Goal: Task Accomplishment & Management: Manage account settings

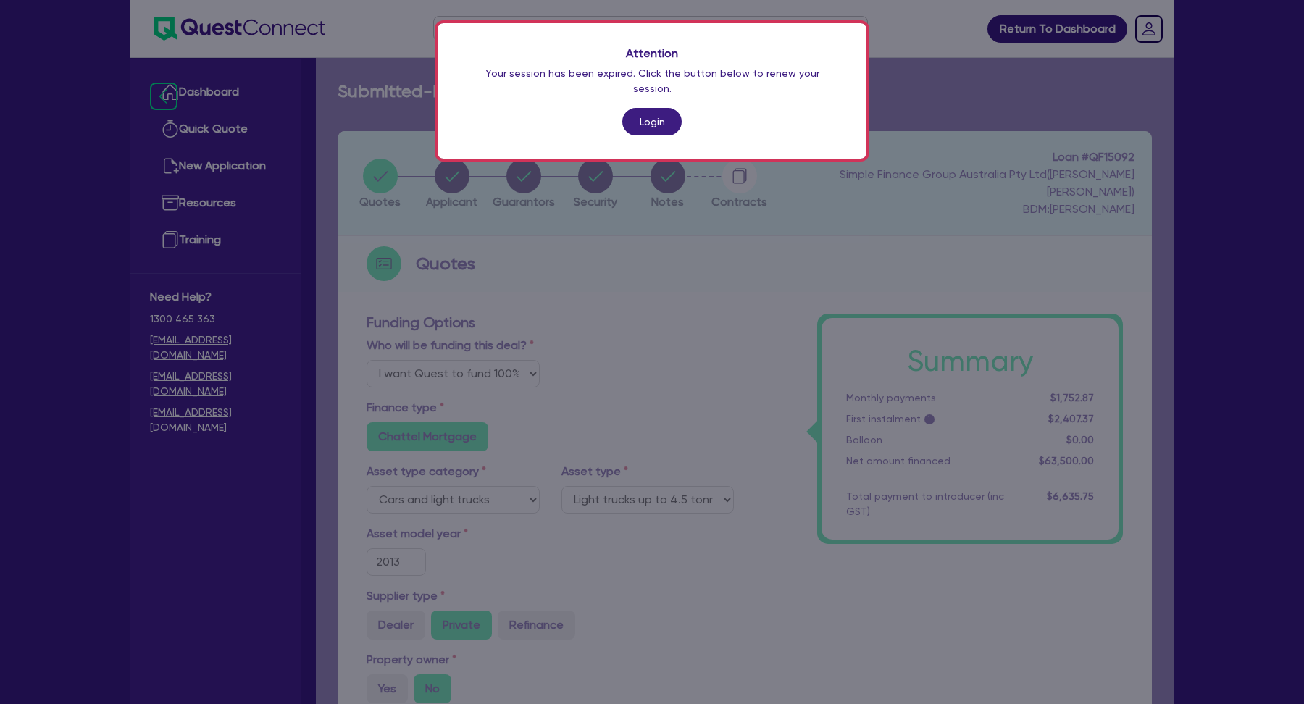
select select "Quest Finance - Own Book"
select select "CARS_AND_LIGHT_TRUCKS"
select select "LIGHT_TRUCKS"
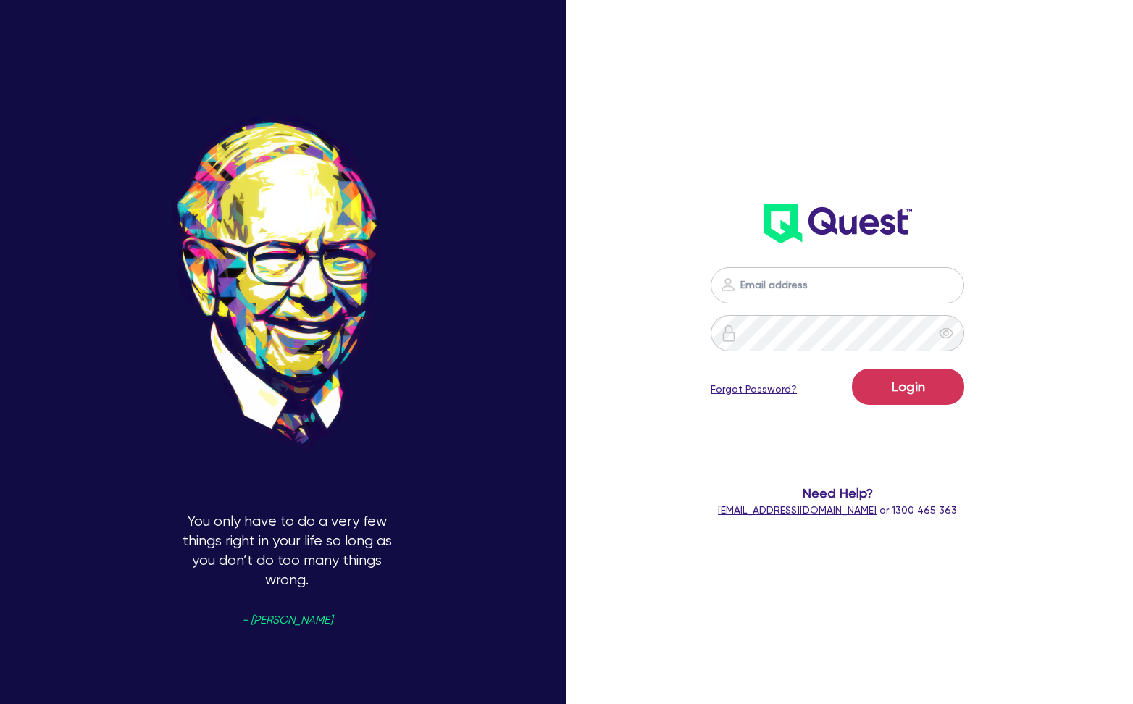
click at [877, 300] on input "email" at bounding box center [838, 285] width 254 height 36
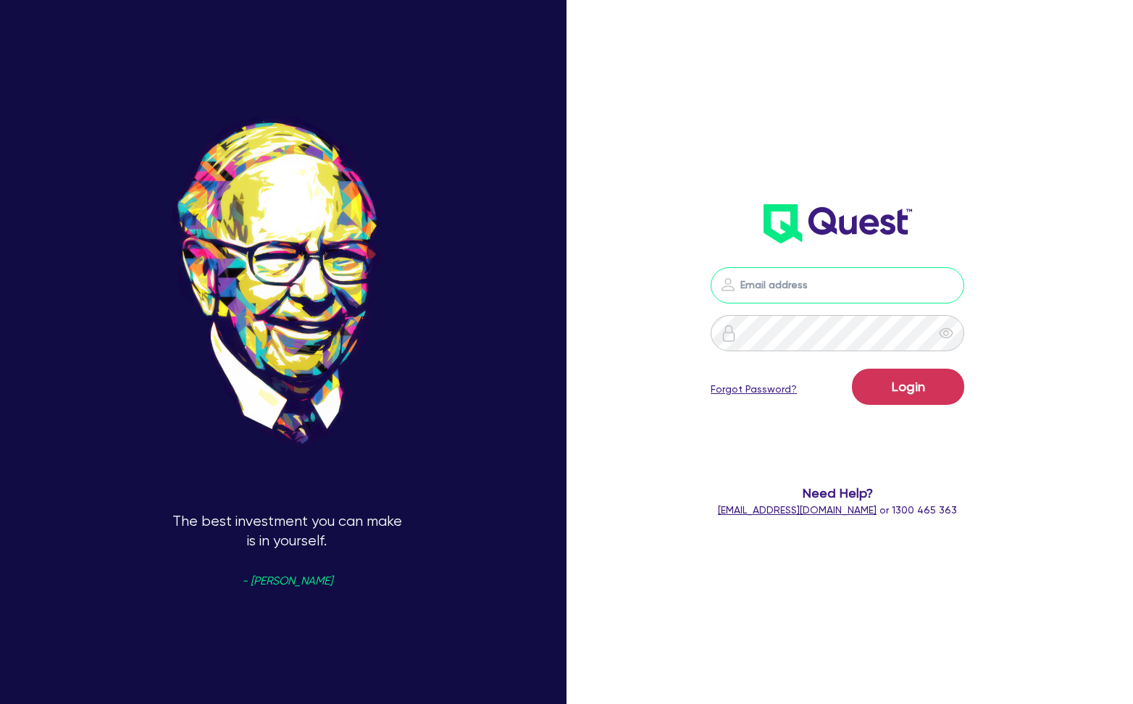
type input "kurniawan.wijaya@quest.finance"
click at [856, 289] on input "kurniawan.wijaya@quest.finance" at bounding box center [838, 285] width 254 height 36
type input "kurniawan.wijaya+broker@quest.finance"
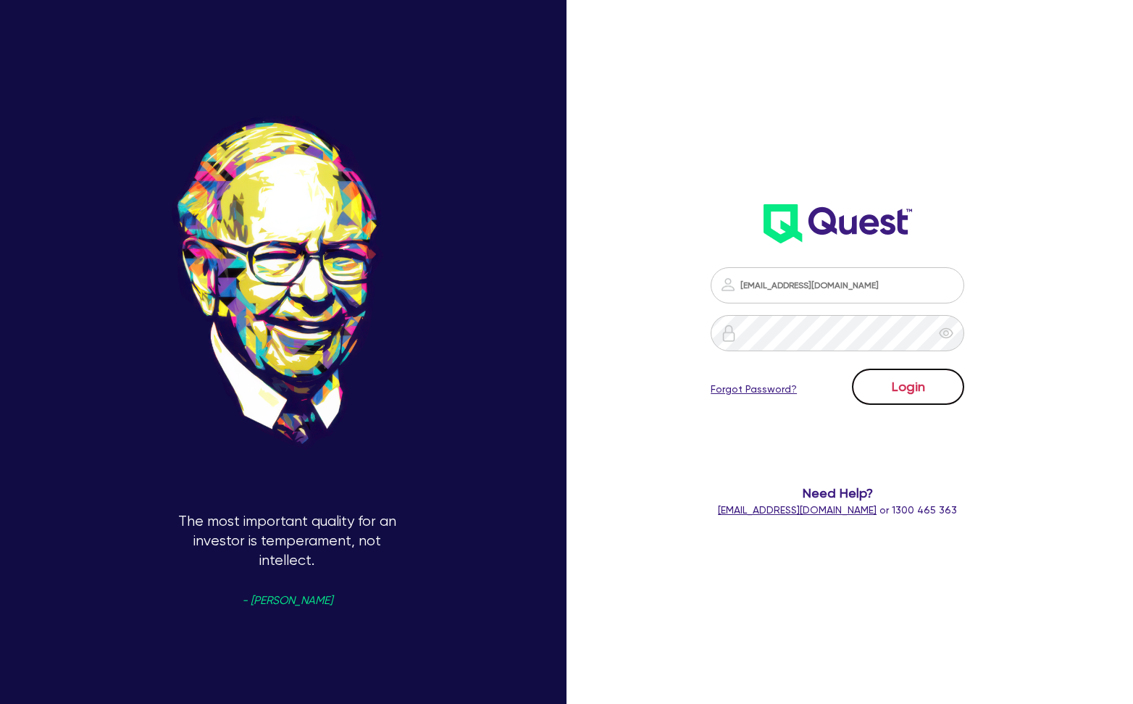
click at [901, 390] on button "Login" at bounding box center [908, 387] width 112 height 36
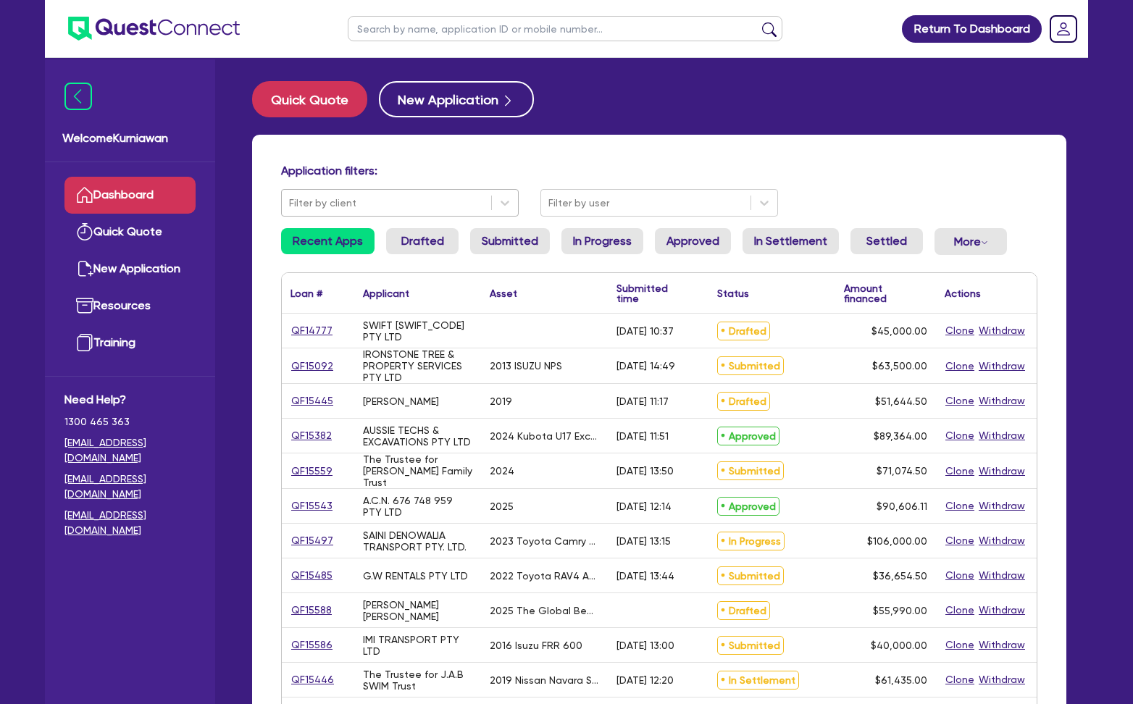
click at [467, 203] on div at bounding box center [386, 203] width 195 height 18
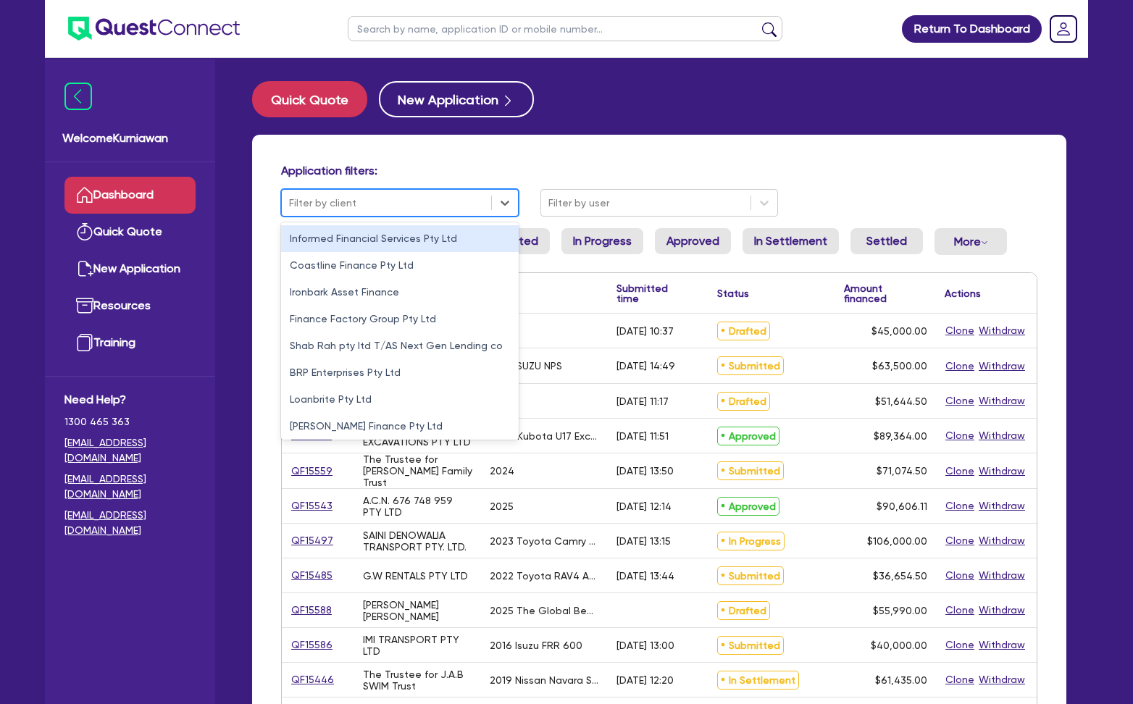
click at [546, 171] on h4 "Application filters:" at bounding box center [659, 171] width 756 height 14
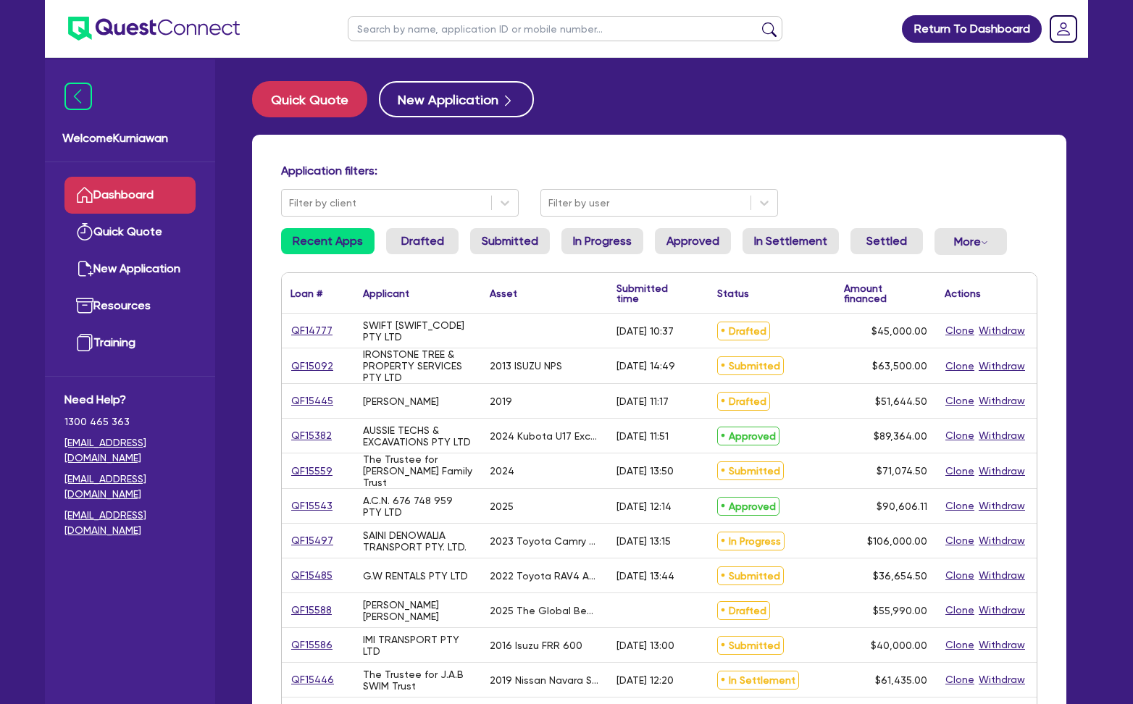
click at [918, 181] on div "Application filters:" at bounding box center [659, 174] width 778 height 20
click at [945, 188] on div "Application filters: Filter by client Filter by user" at bounding box center [659, 190] width 778 height 53
click at [1037, 120] on div "Quick Quote New Application Application filters: Filter by client Filter by use…" at bounding box center [659, 590] width 858 height 1018
click at [974, 148] on div "Application filters: Filter by client Filter by user Recent Apps Drafted Submit…" at bounding box center [659, 608] width 814 height 947
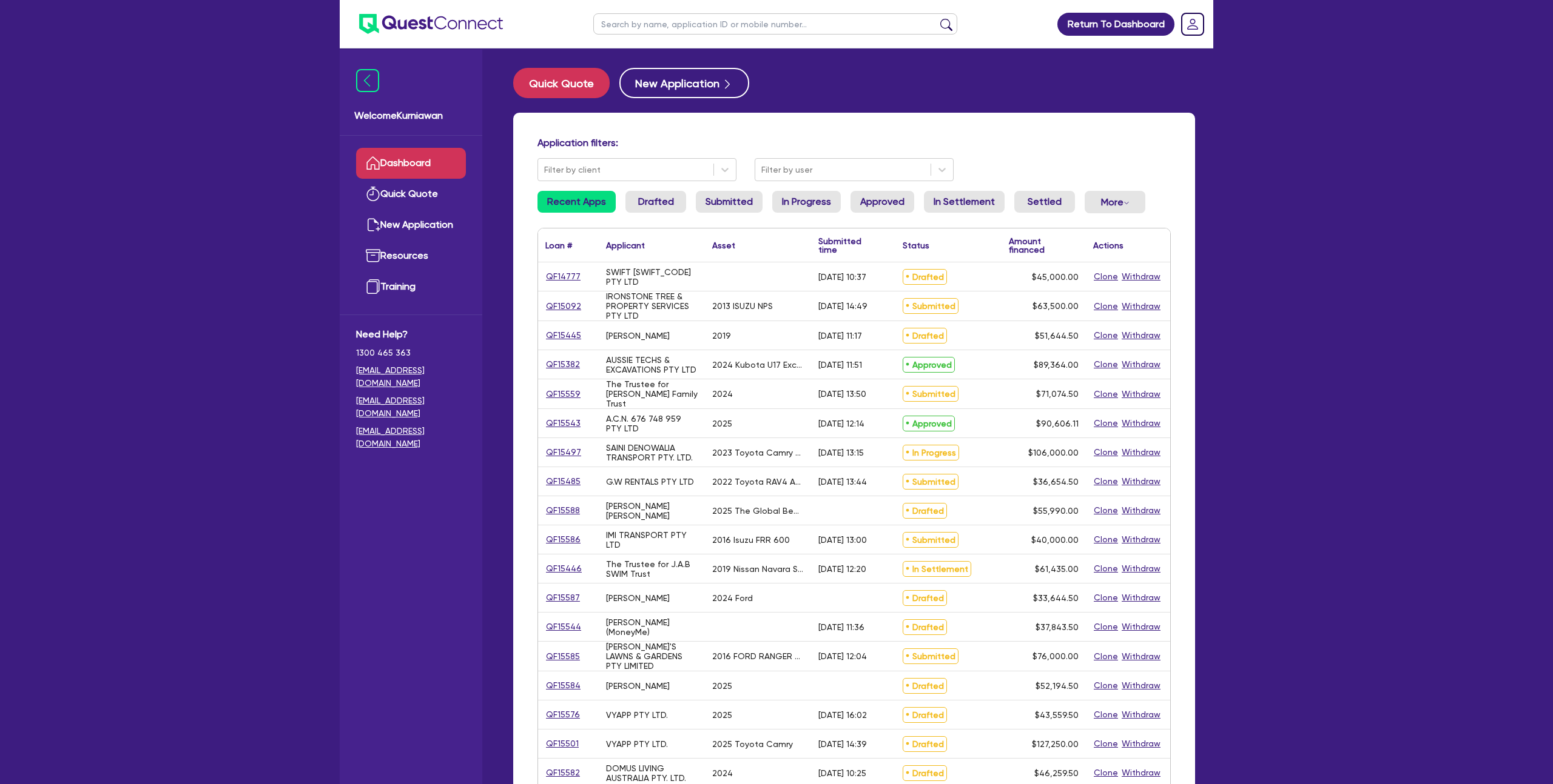
click at [948, 329] on div "Return To Dashboard Edit Profile Logout Welcome Kurniawan Dashboard Quick Quote…" at bounding box center [776, 489] width 1553 height 979
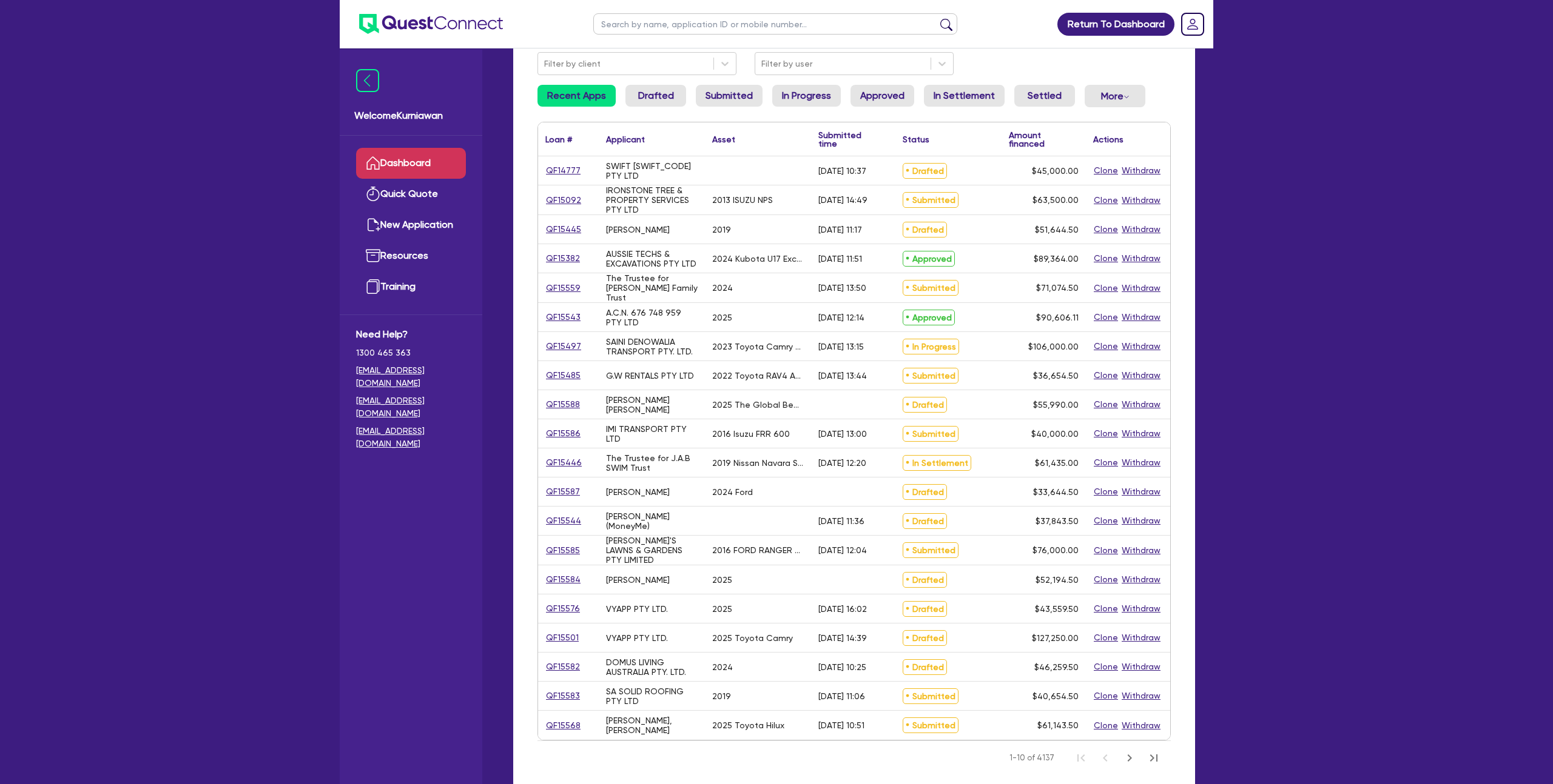
scroll to position [111, 0]
